Goal: Task Accomplishment & Management: Manage account settings

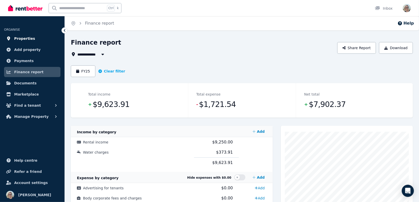
click at [22, 39] on span "Properties" at bounding box center [24, 38] width 21 height 6
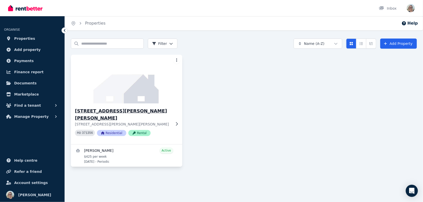
click at [143, 92] on img at bounding box center [126, 78] width 117 height 51
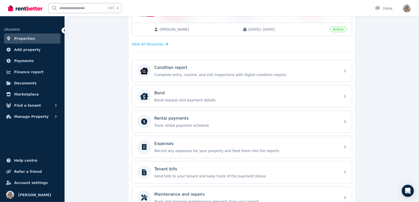
scroll to position [127, 0]
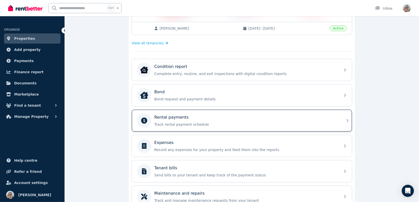
click at [191, 114] on div "Rental payments" at bounding box center [245, 117] width 183 height 6
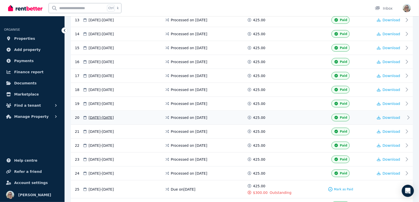
scroll to position [354, 0]
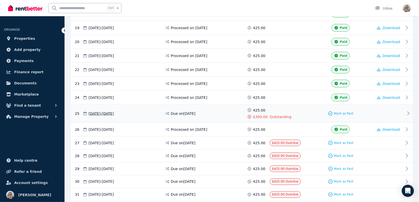
click at [319, 108] on div "Mark as Paid" at bounding box center [341, 114] width 66 height 12
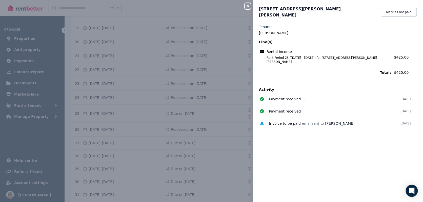
click at [166, 112] on div "Close panel 11 Silkwood Ct, Warner Mark as not paid Tenants Melanie Walsh Line(…" at bounding box center [211, 101] width 423 height 202
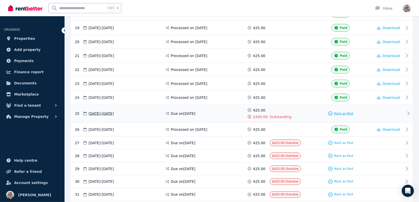
click at [338, 111] on span "Mark as Paid" at bounding box center [343, 113] width 19 height 4
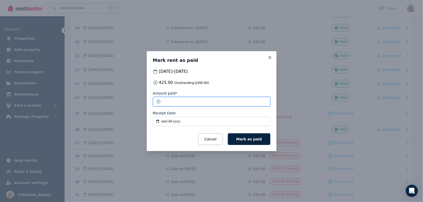
drag, startPoint x: 183, startPoint y: 103, endPoint x: 152, endPoint y: 105, distance: 31.2
click at [152, 105] on div "Mark rent as paid 04 Apr 2025 - 10 Apr 2025 425.00 (Outstanding: $300.00 ) Amou…" at bounding box center [212, 101] width 130 height 100
type input "******"
drag, startPoint x: 161, startPoint y: 122, endPoint x: 164, endPoint y: 121, distance: 3.1
click at [161, 122] on input "Receipt Date" at bounding box center [211, 121] width 117 height 10
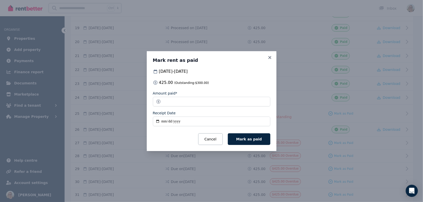
type input "**********"
click at [258, 140] on span "Mark as paid" at bounding box center [249, 139] width 26 height 4
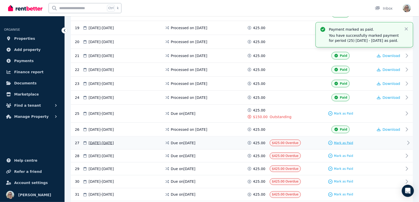
click at [335, 140] on div "Mark as Paid" at bounding box center [340, 142] width 25 height 5
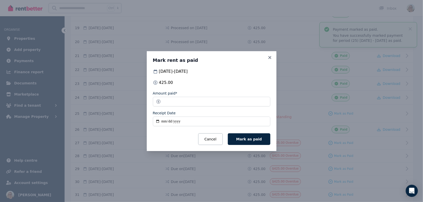
click at [160, 121] on input "Receipt Date" at bounding box center [211, 121] width 117 height 10
type input "**********"
click at [253, 139] on span "Mark as paid" at bounding box center [249, 139] width 26 height 4
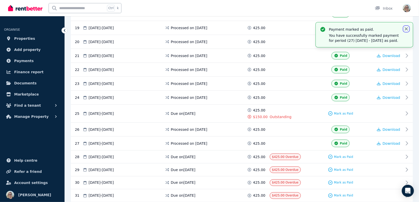
click at [406, 29] on icon "button" at bounding box center [406, 28] width 5 height 5
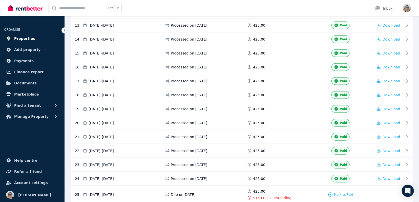
scroll to position [253, 0]
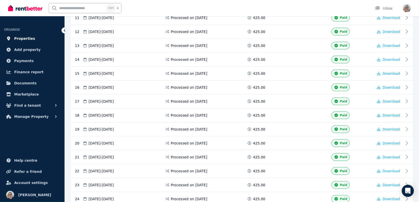
click at [29, 39] on span "Properties" at bounding box center [24, 38] width 21 height 6
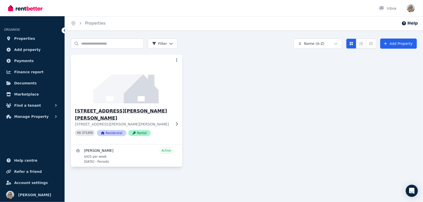
click at [105, 112] on h3 "11 Silkwood Ct, Warner" at bounding box center [123, 114] width 96 height 14
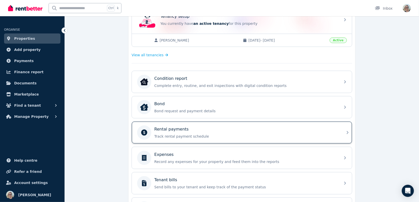
scroll to position [176, 0]
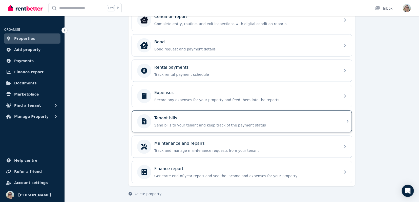
click at [176, 118] on div "Tenant bills" at bounding box center [245, 118] width 183 height 6
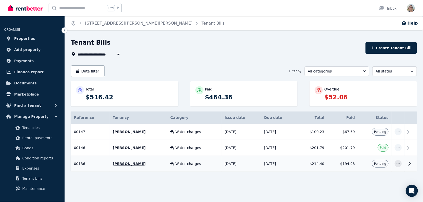
click at [348, 162] on td "$194.98" at bounding box center [342, 164] width 31 height 16
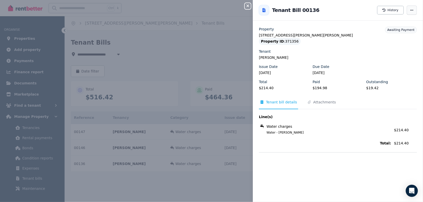
click at [410, 10] on icon "button" at bounding box center [411, 10] width 3 height 1
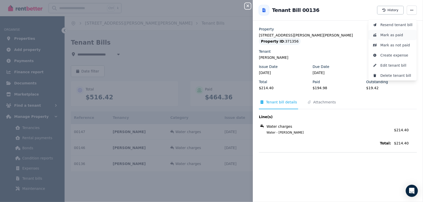
click at [387, 37] on span "Mark as paid" at bounding box center [396, 35] width 32 height 6
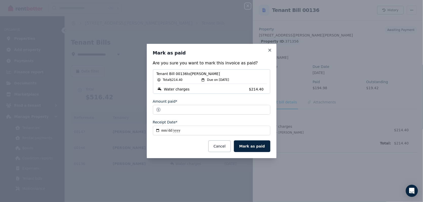
drag, startPoint x: 186, startPoint y: 109, endPoint x: 149, endPoint y: 112, distance: 36.8
click at [149, 112] on div "**********" at bounding box center [212, 101] width 130 height 114
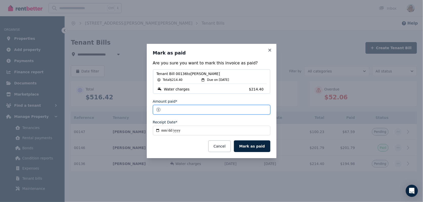
drag, startPoint x: 172, startPoint y: 110, endPoint x: 161, endPoint y: 110, distance: 10.6
click at [161, 110] on input "*****" at bounding box center [211, 110] width 117 height 10
type input "*****"
click at [254, 146] on button "Mark as paid" at bounding box center [252, 146] width 36 height 12
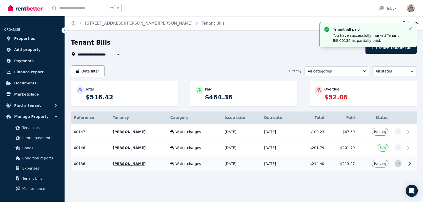
click at [399, 163] on icon "button" at bounding box center [398, 164] width 4 height 4
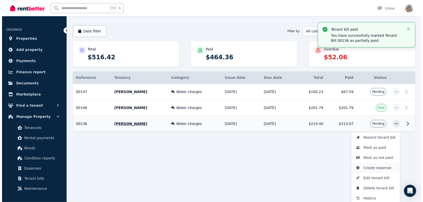
scroll to position [40, 0]
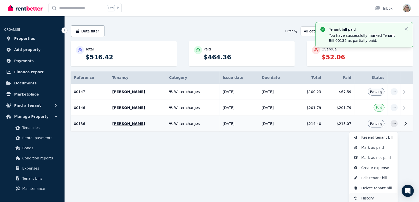
click at [372, 199] on span "History" at bounding box center [377, 198] width 32 height 6
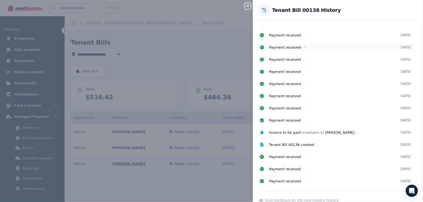
scroll to position [8, 0]
click at [303, 36] on icon at bounding box center [304, 35] width 3 height 4
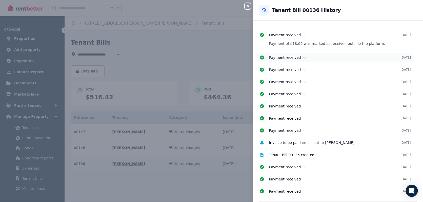
click at [303, 56] on icon at bounding box center [304, 58] width 3 height 4
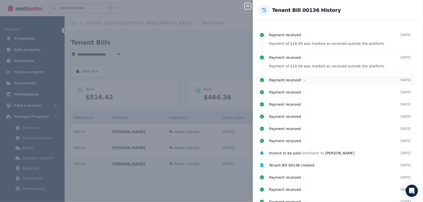
click at [303, 78] on icon at bounding box center [304, 80] width 3 height 4
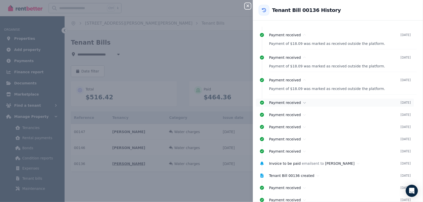
click at [303, 103] on div "Payment received" at bounding box center [334, 102] width 131 height 5
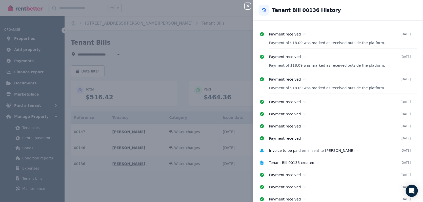
scroll to position [33, 0]
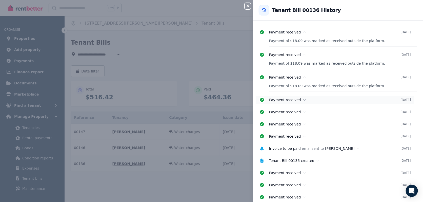
click at [303, 100] on icon at bounding box center [304, 100] width 3 height 4
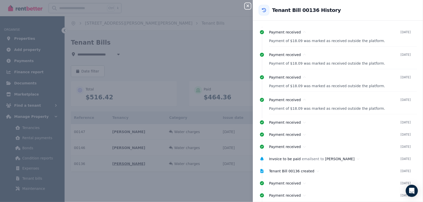
click at [245, 6] on icon "button" at bounding box center [248, 6] width 6 height 4
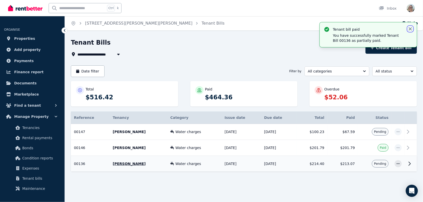
click at [412, 29] on icon "button" at bounding box center [410, 28] width 5 height 5
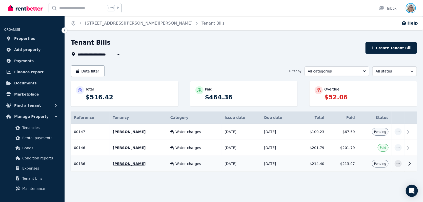
click at [411, 9] on img "button" at bounding box center [411, 8] width 8 height 8
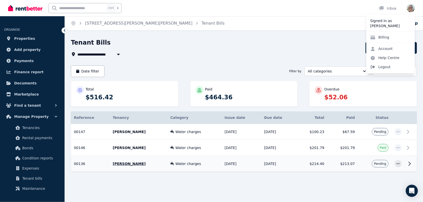
click at [386, 67] on span "Logout" at bounding box center [390, 66] width 49 height 9
